Goal: Use online tool/utility: Utilize a website feature to perform a specific function

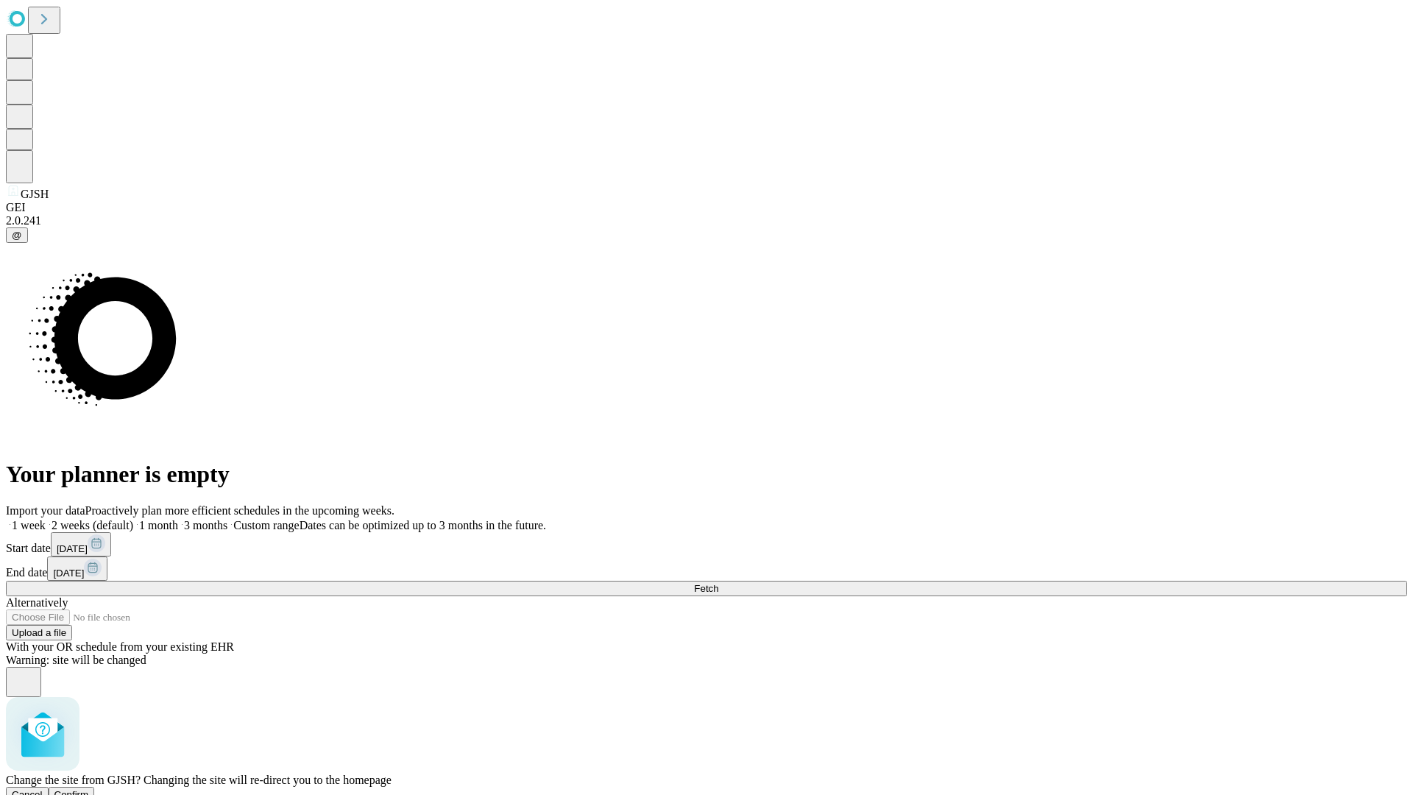
click at [89, 789] on span "Confirm" at bounding box center [71, 794] width 35 height 11
click at [178, 519] on label "1 month" at bounding box center [155, 525] width 45 height 13
click at [718, 583] on span "Fetch" at bounding box center [706, 588] width 24 height 11
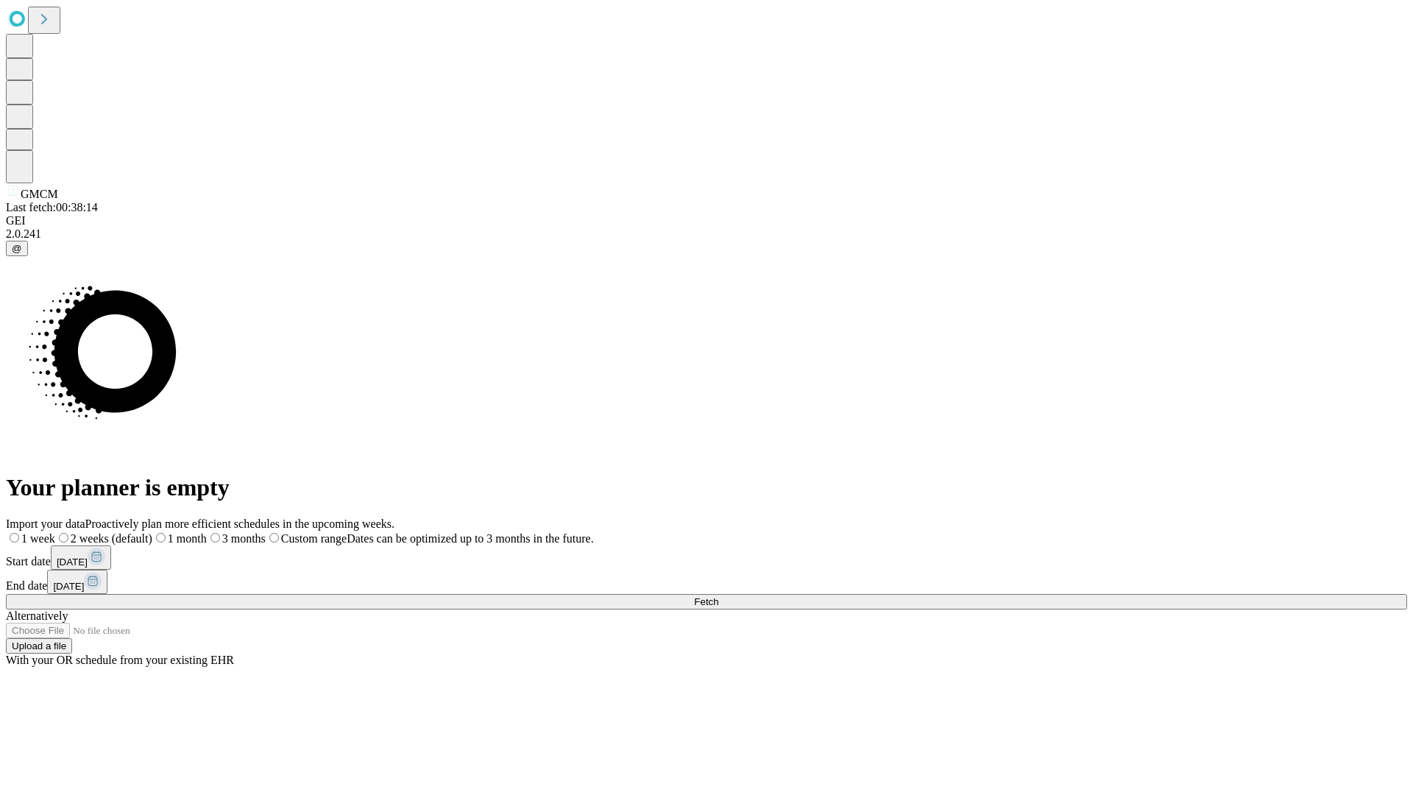
click at [207, 532] on label "1 month" at bounding box center [179, 538] width 54 height 13
click at [718, 596] on span "Fetch" at bounding box center [706, 601] width 24 height 11
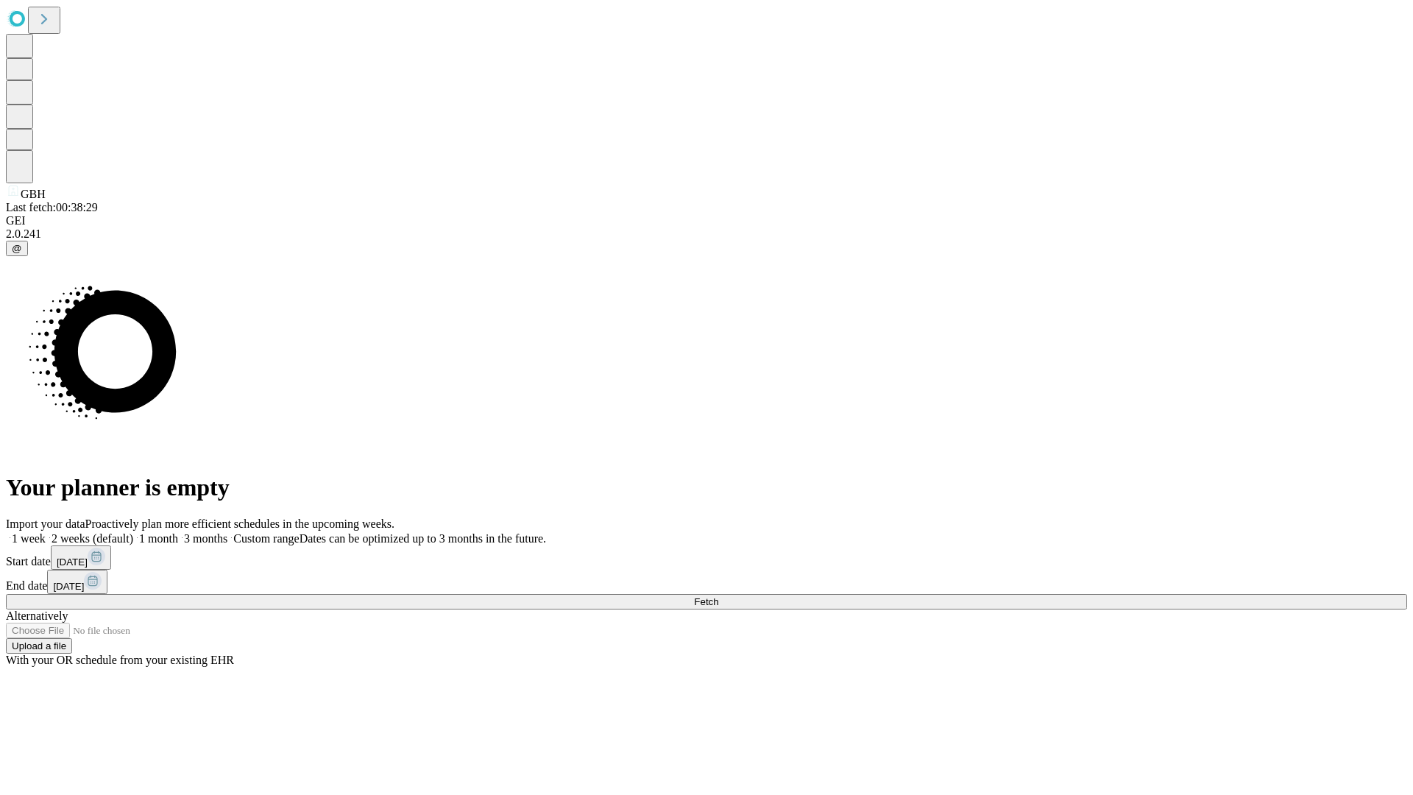
click at [178, 532] on label "1 month" at bounding box center [155, 538] width 45 height 13
click at [718, 596] on span "Fetch" at bounding box center [706, 601] width 24 height 11
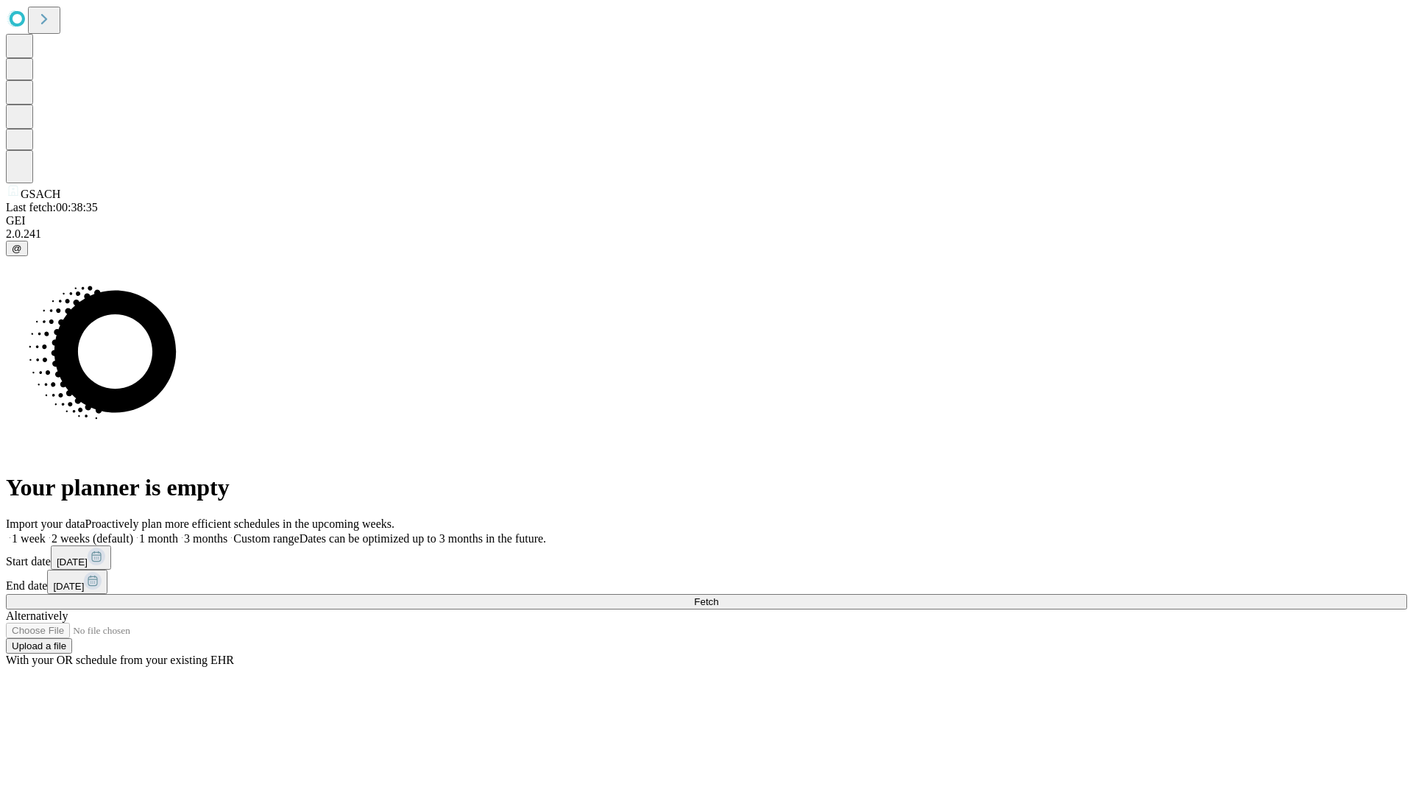
click at [718, 596] on span "Fetch" at bounding box center [706, 601] width 24 height 11
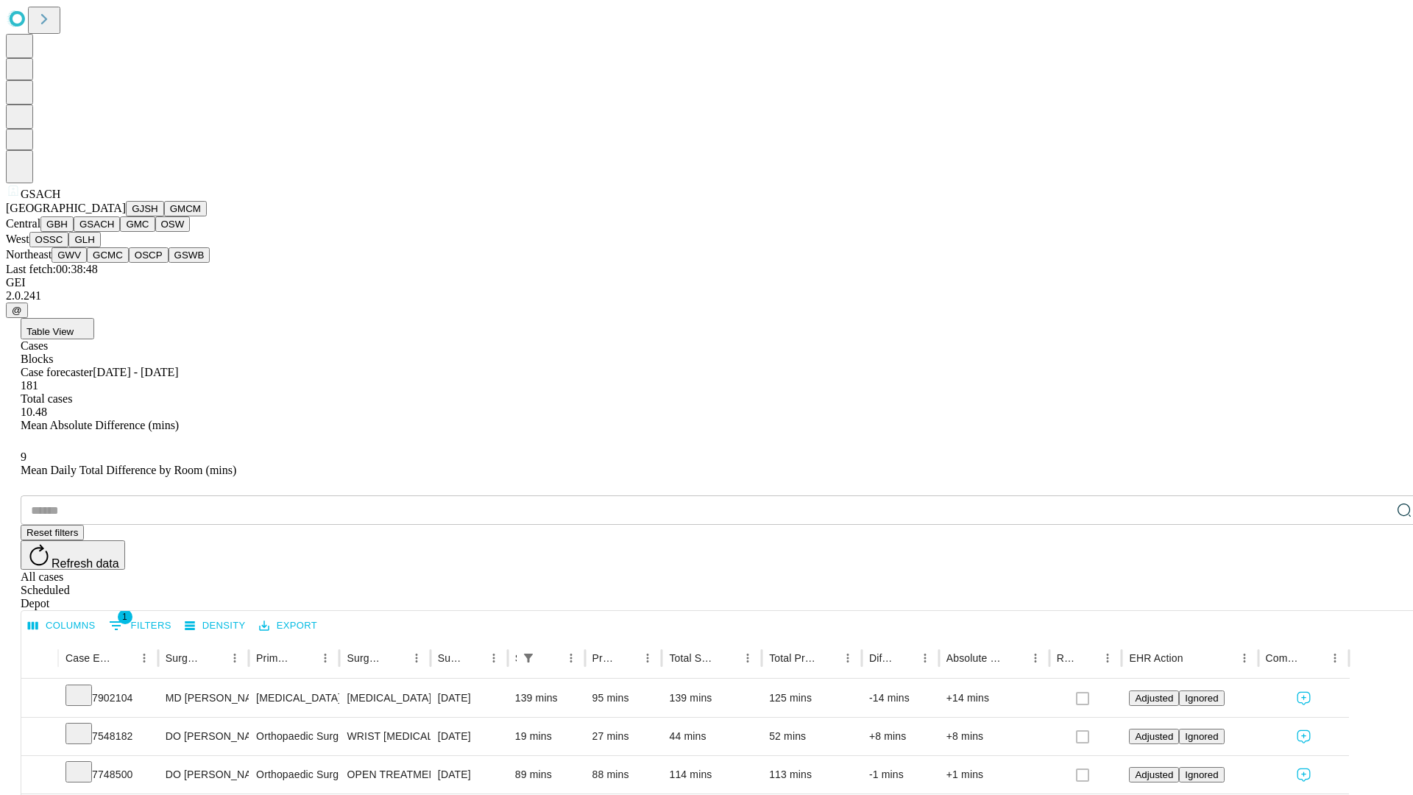
click at [120, 232] on button "GMC" at bounding box center [137, 223] width 35 height 15
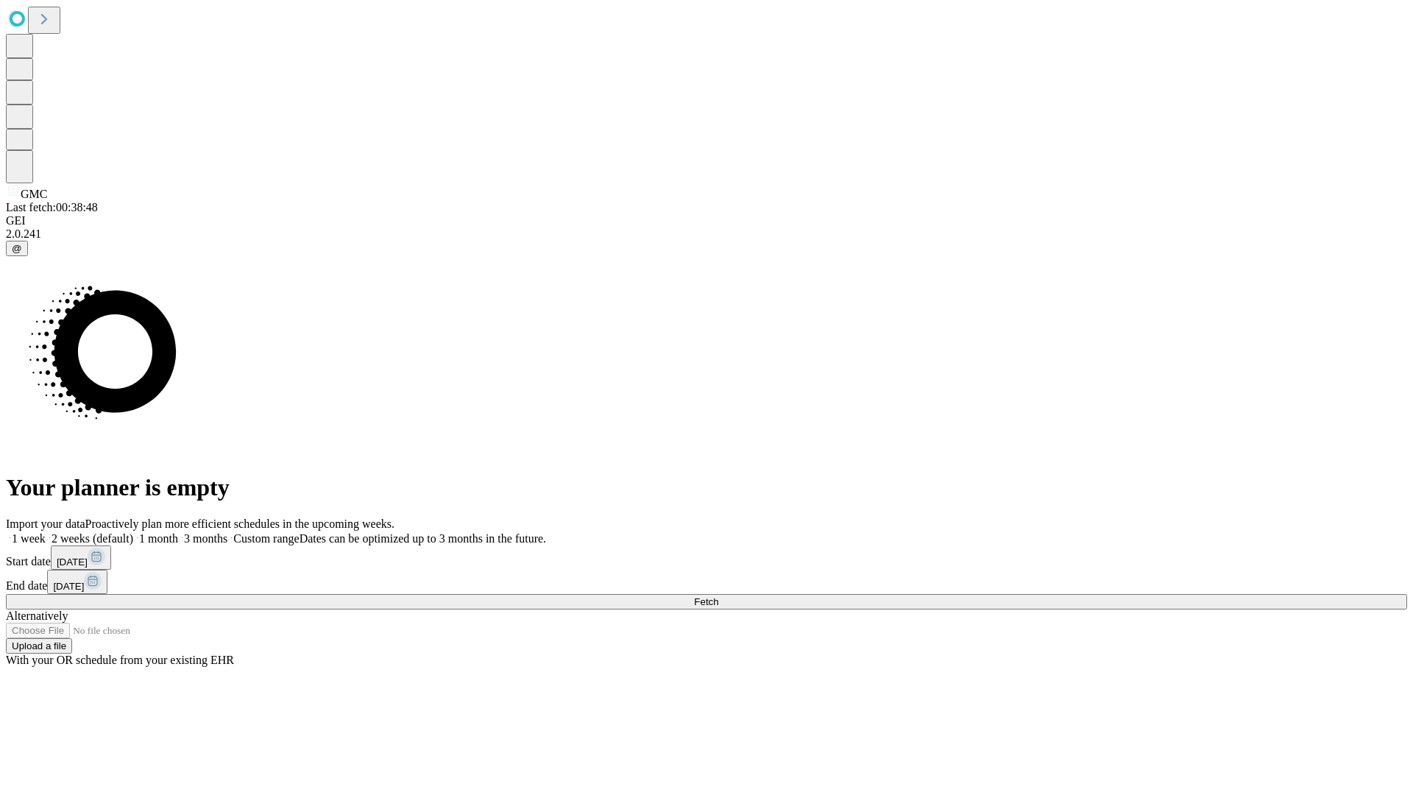
click at [718, 596] on span "Fetch" at bounding box center [706, 601] width 24 height 11
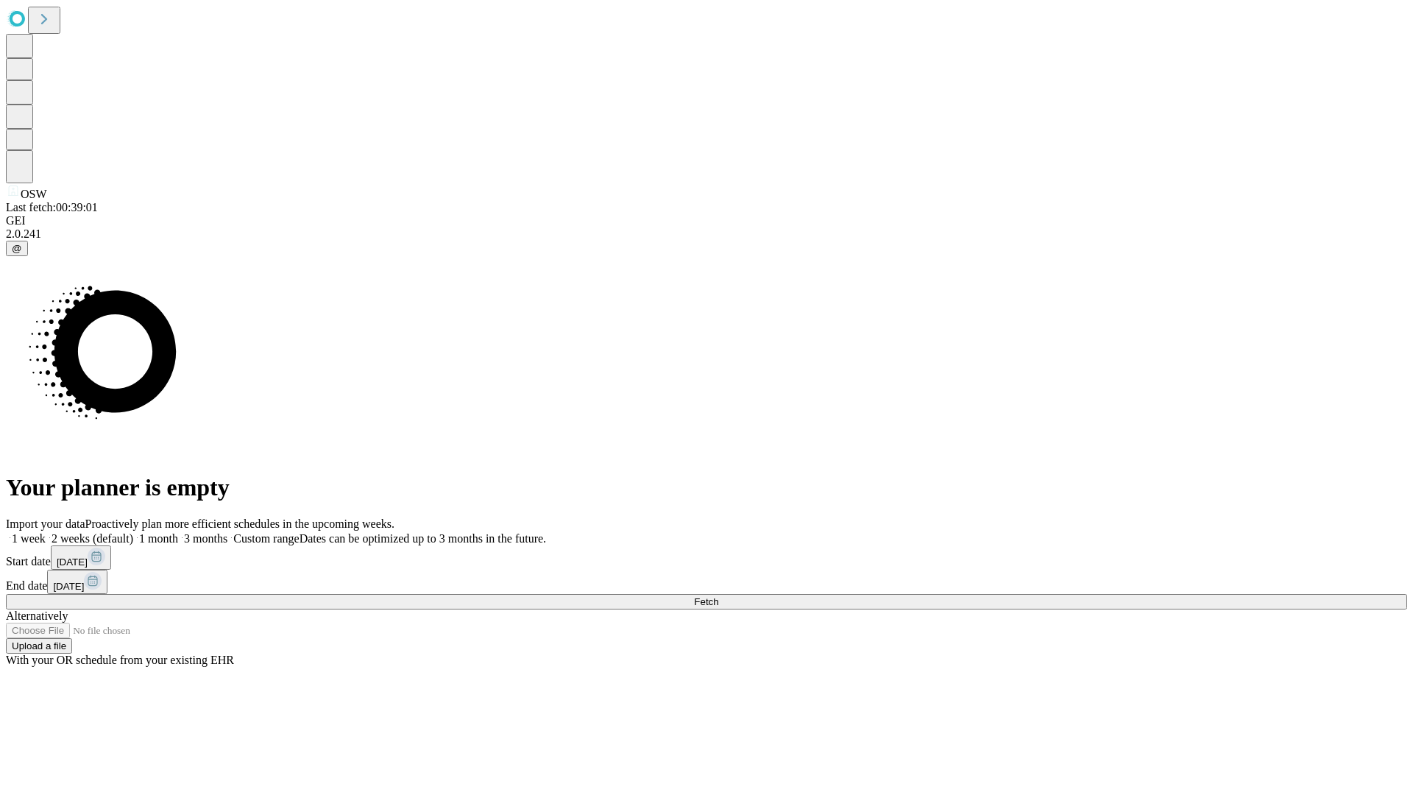
click at [178, 532] on label "1 month" at bounding box center [155, 538] width 45 height 13
click at [718, 596] on span "Fetch" at bounding box center [706, 601] width 24 height 11
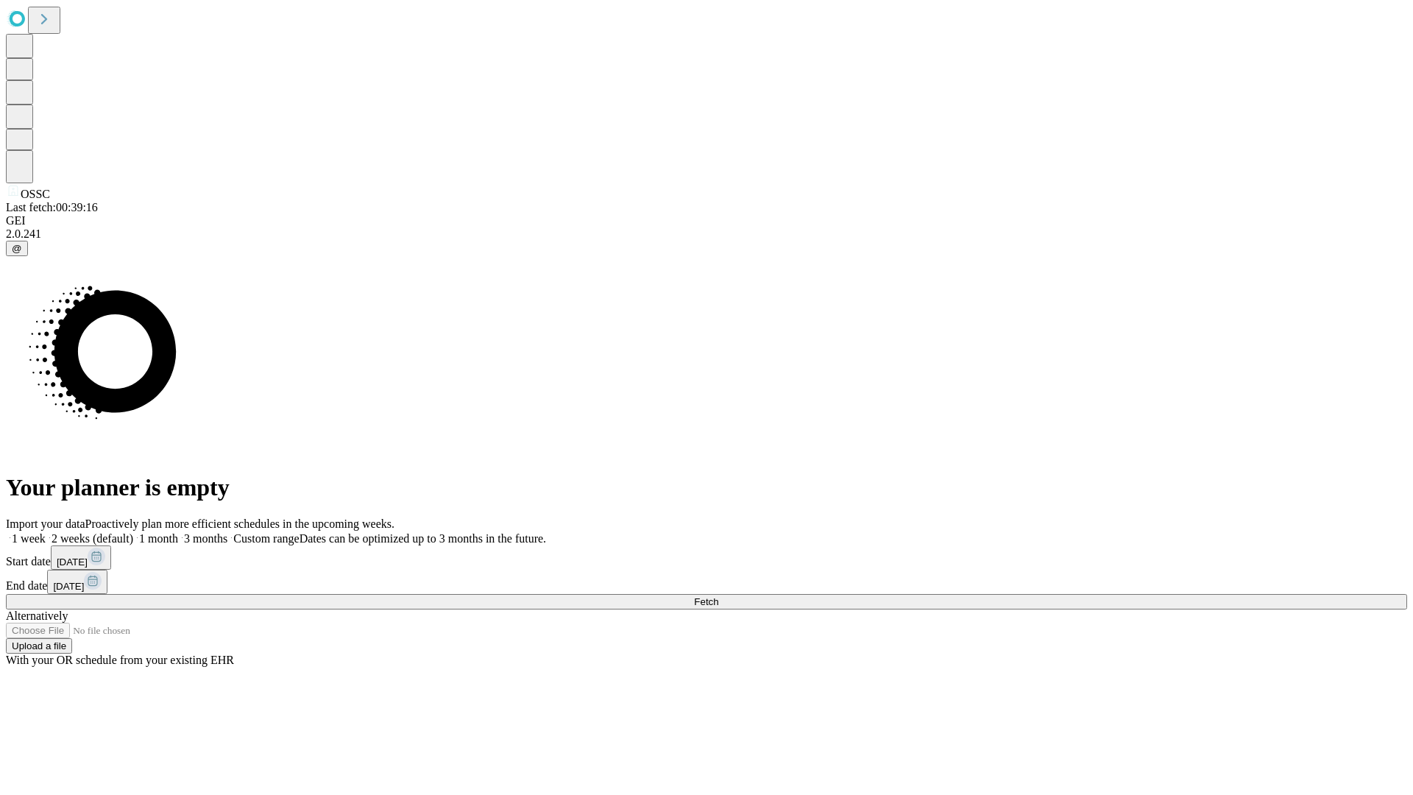
click at [178, 532] on label "1 month" at bounding box center [155, 538] width 45 height 13
click at [718, 596] on span "Fetch" at bounding box center [706, 601] width 24 height 11
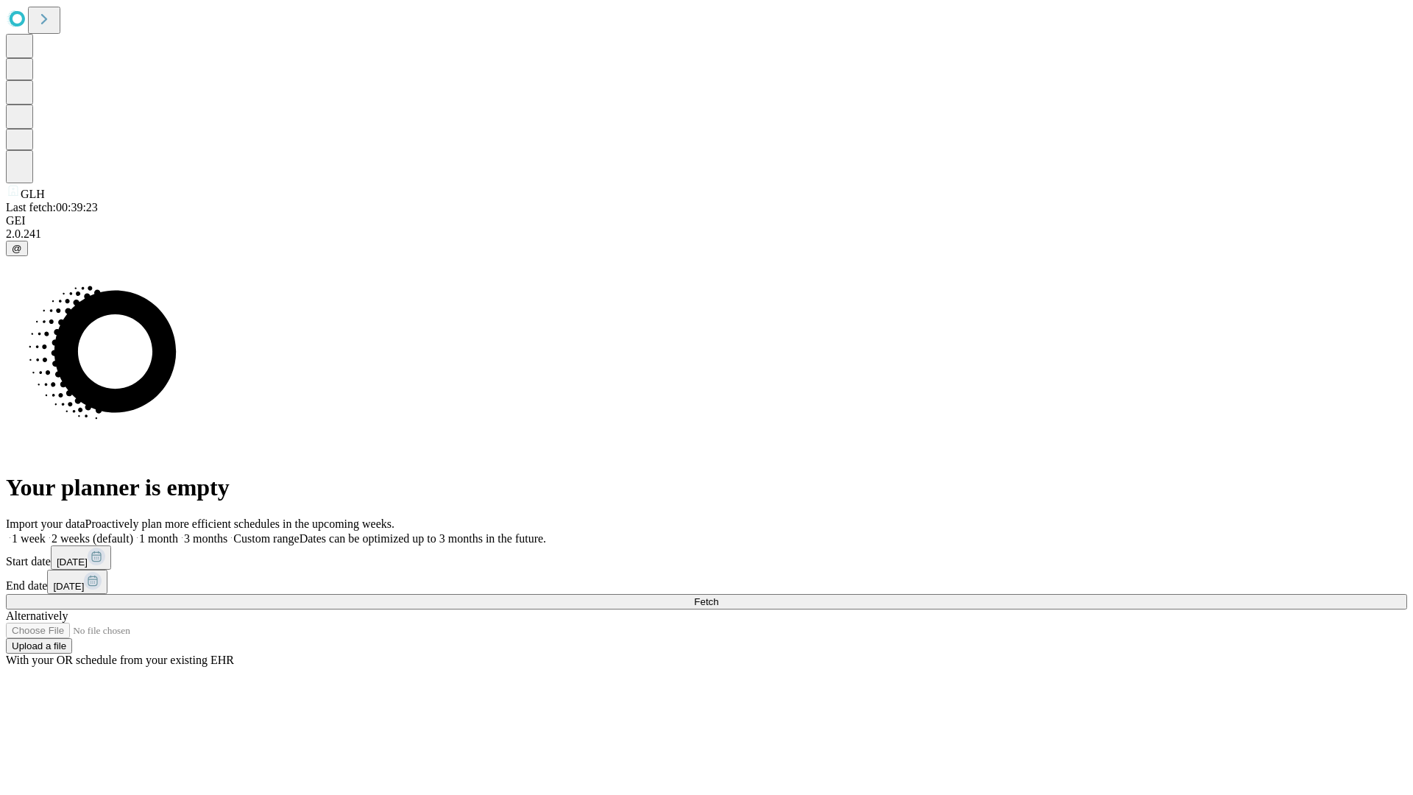
click at [178, 532] on label "1 month" at bounding box center [155, 538] width 45 height 13
click at [718, 596] on span "Fetch" at bounding box center [706, 601] width 24 height 11
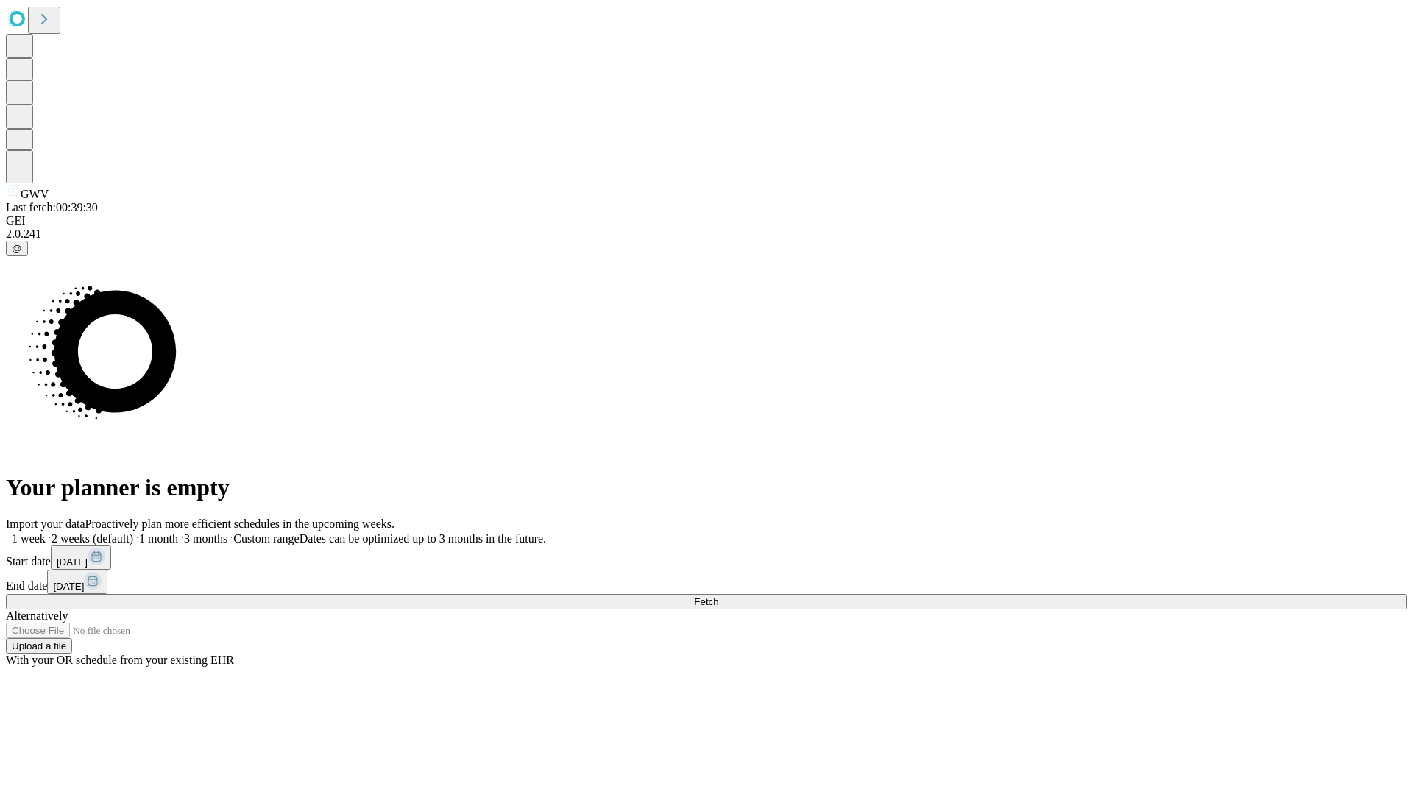
click at [178, 532] on label "1 month" at bounding box center [155, 538] width 45 height 13
click at [718, 596] on span "Fetch" at bounding box center [706, 601] width 24 height 11
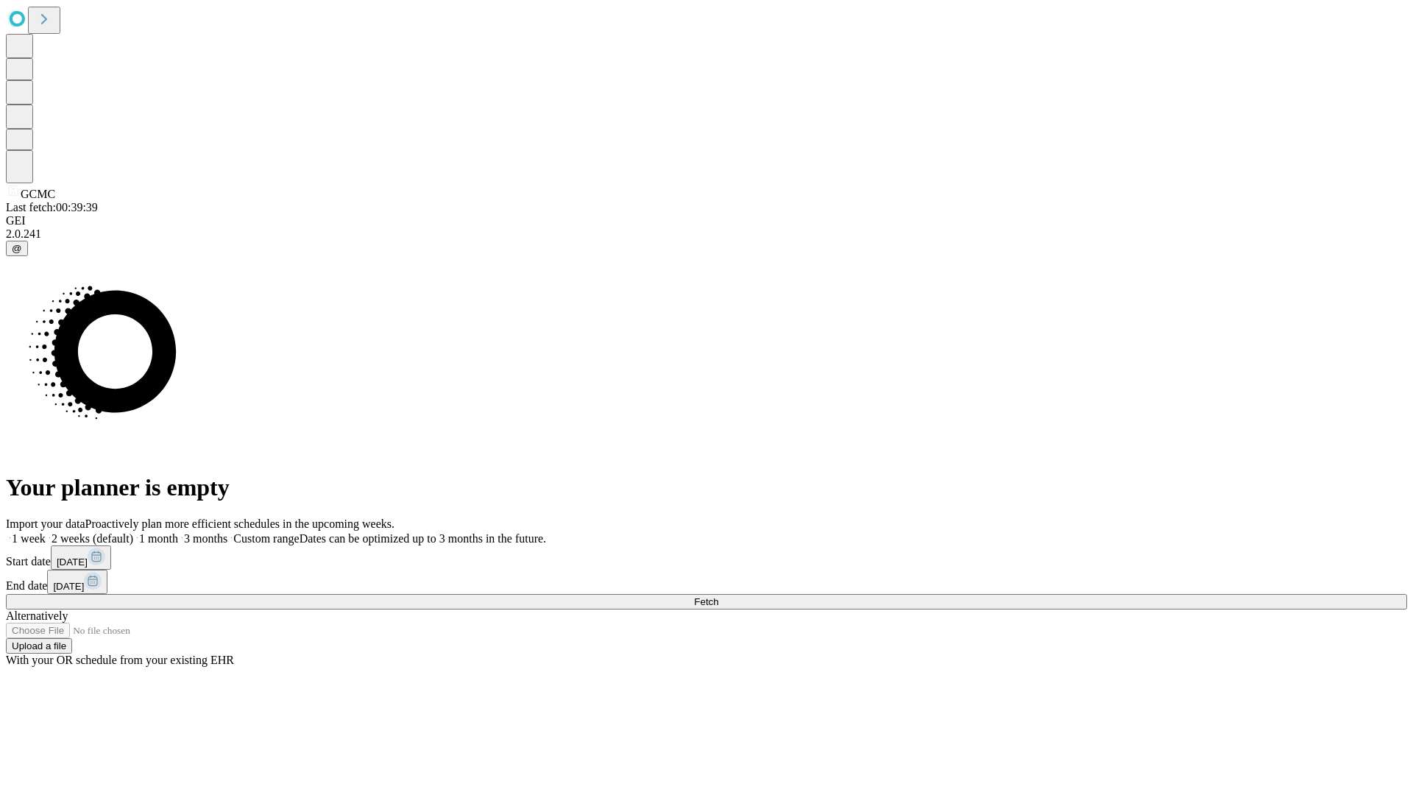
click at [178, 532] on label "1 month" at bounding box center [155, 538] width 45 height 13
click at [718, 596] on span "Fetch" at bounding box center [706, 601] width 24 height 11
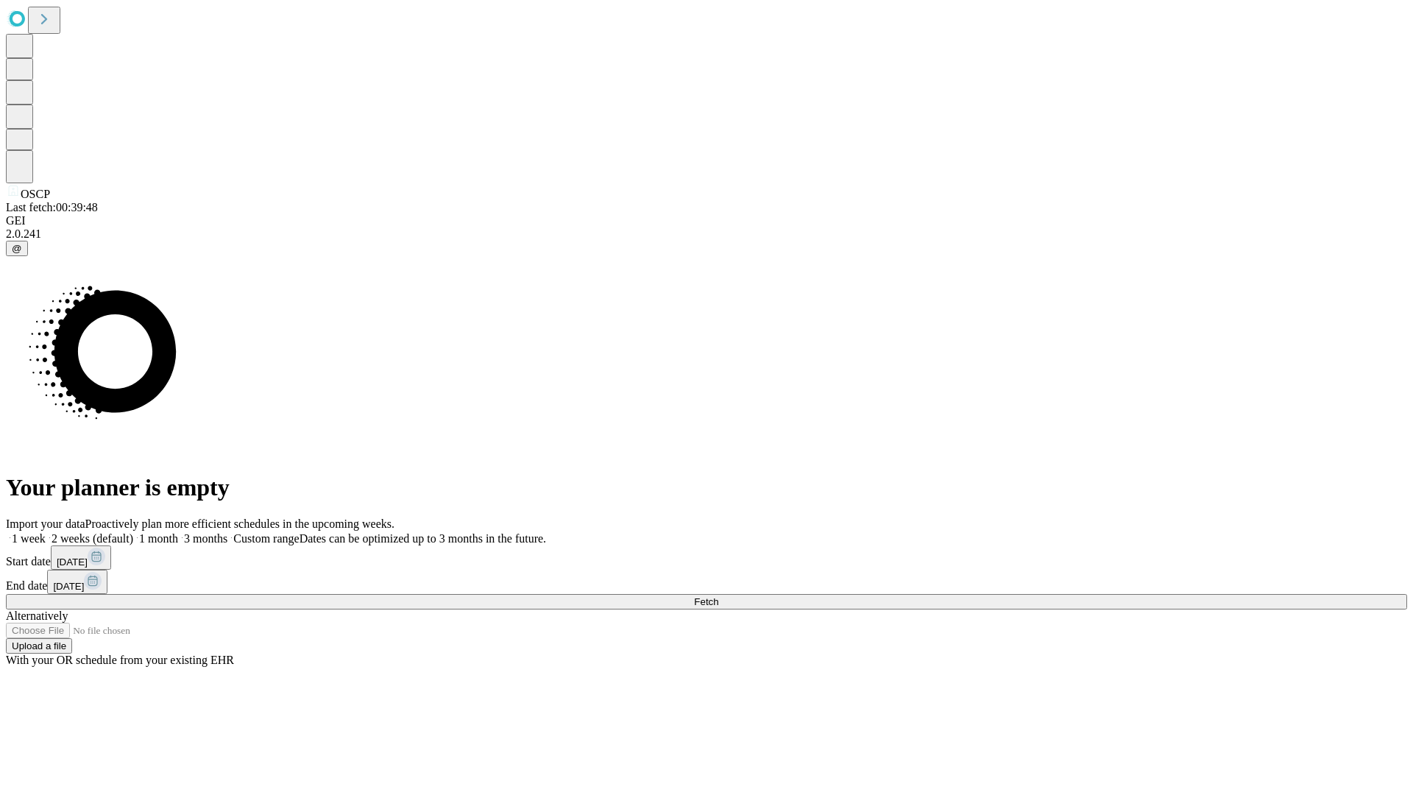
click at [178, 532] on label "1 month" at bounding box center [155, 538] width 45 height 13
click at [718, 596] on span "Fetch" at bounding box center [706, 601] width 24 height 11
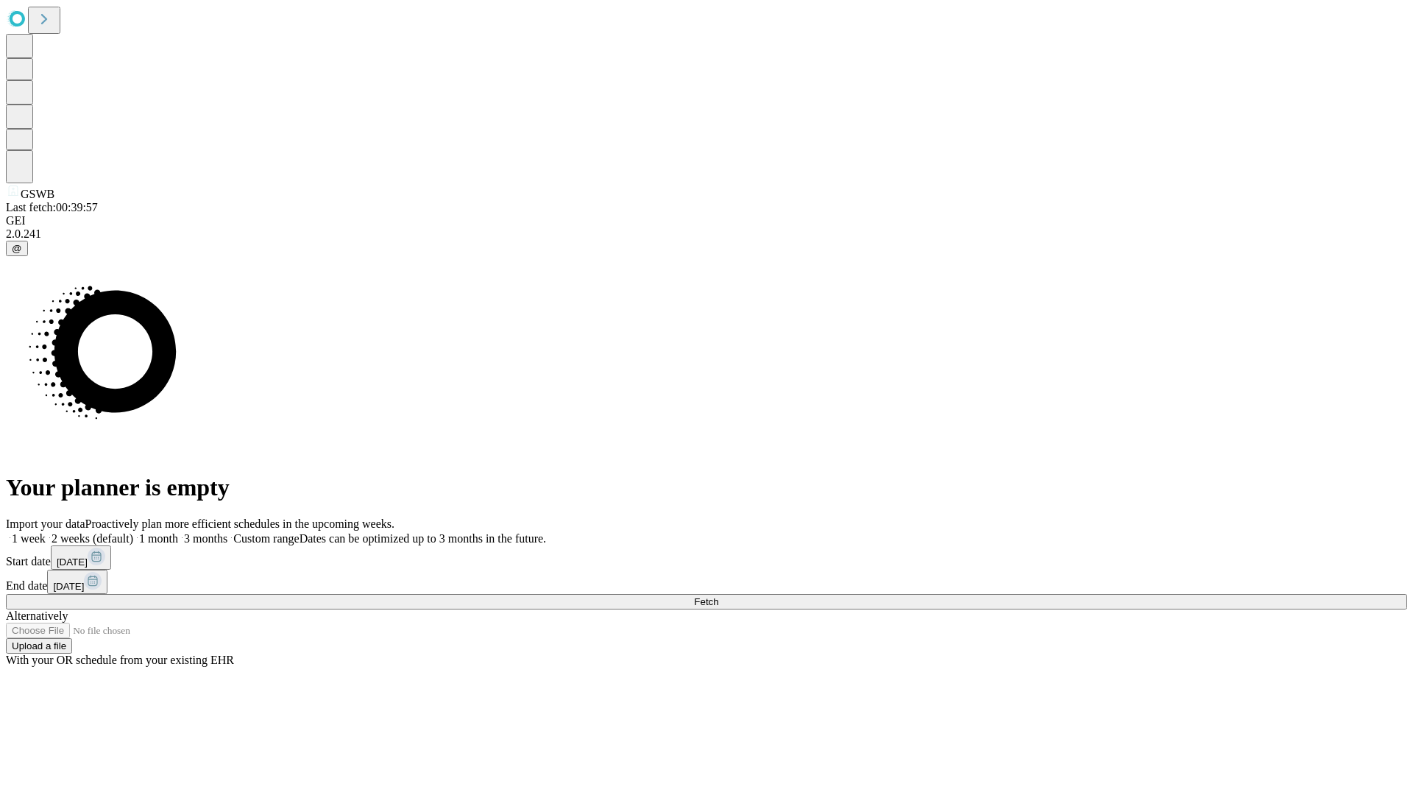
click at [178, 532] on label "1 month" at bounding box center [155, 538] width 45 height 13
click at [718, 596] on span "Fetch" at bounding box center [706, 601] width 24 height 11
